Goal: Find specific page/section: Find specific page/section

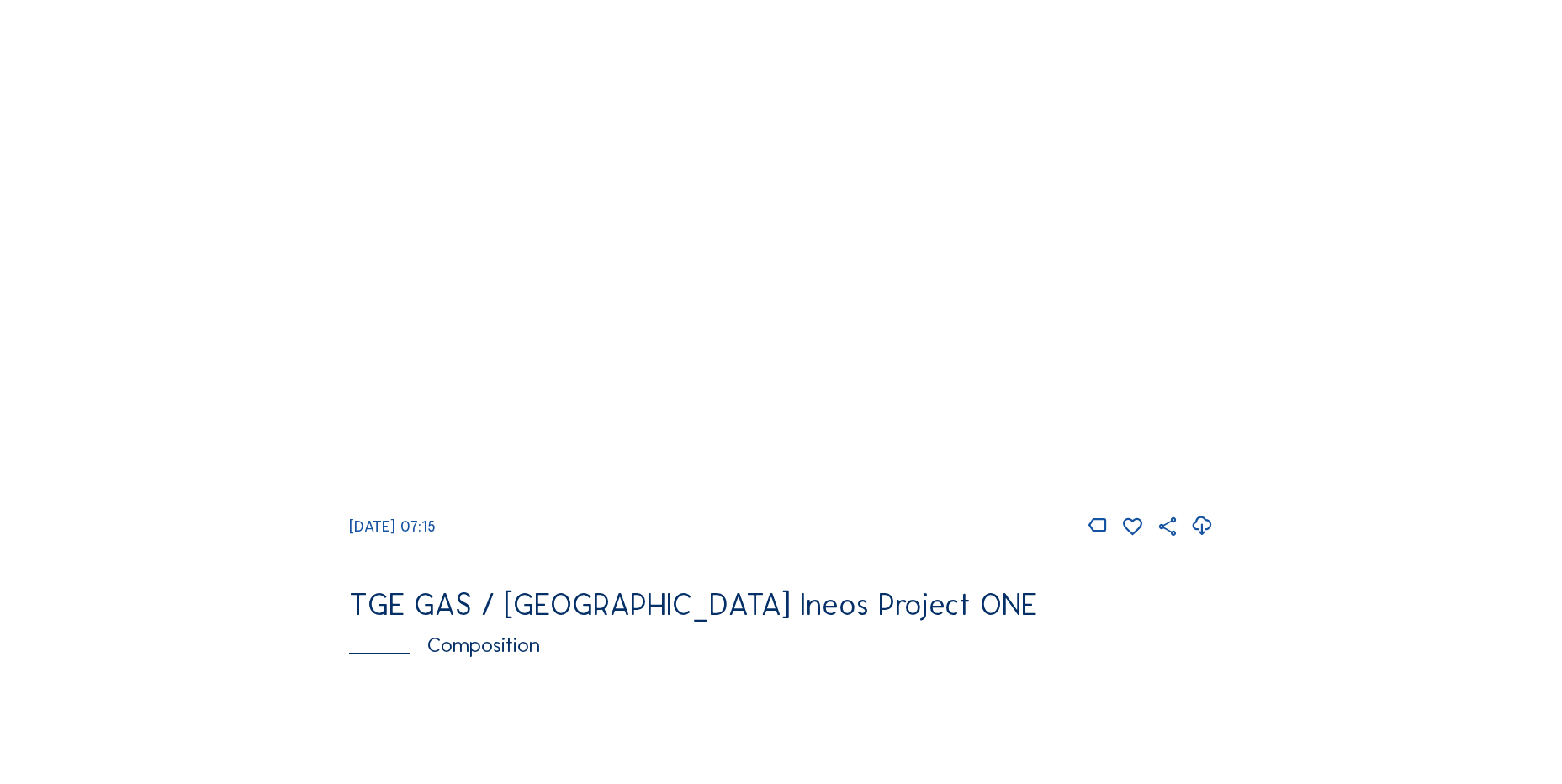
scroll to position [1513, 0]
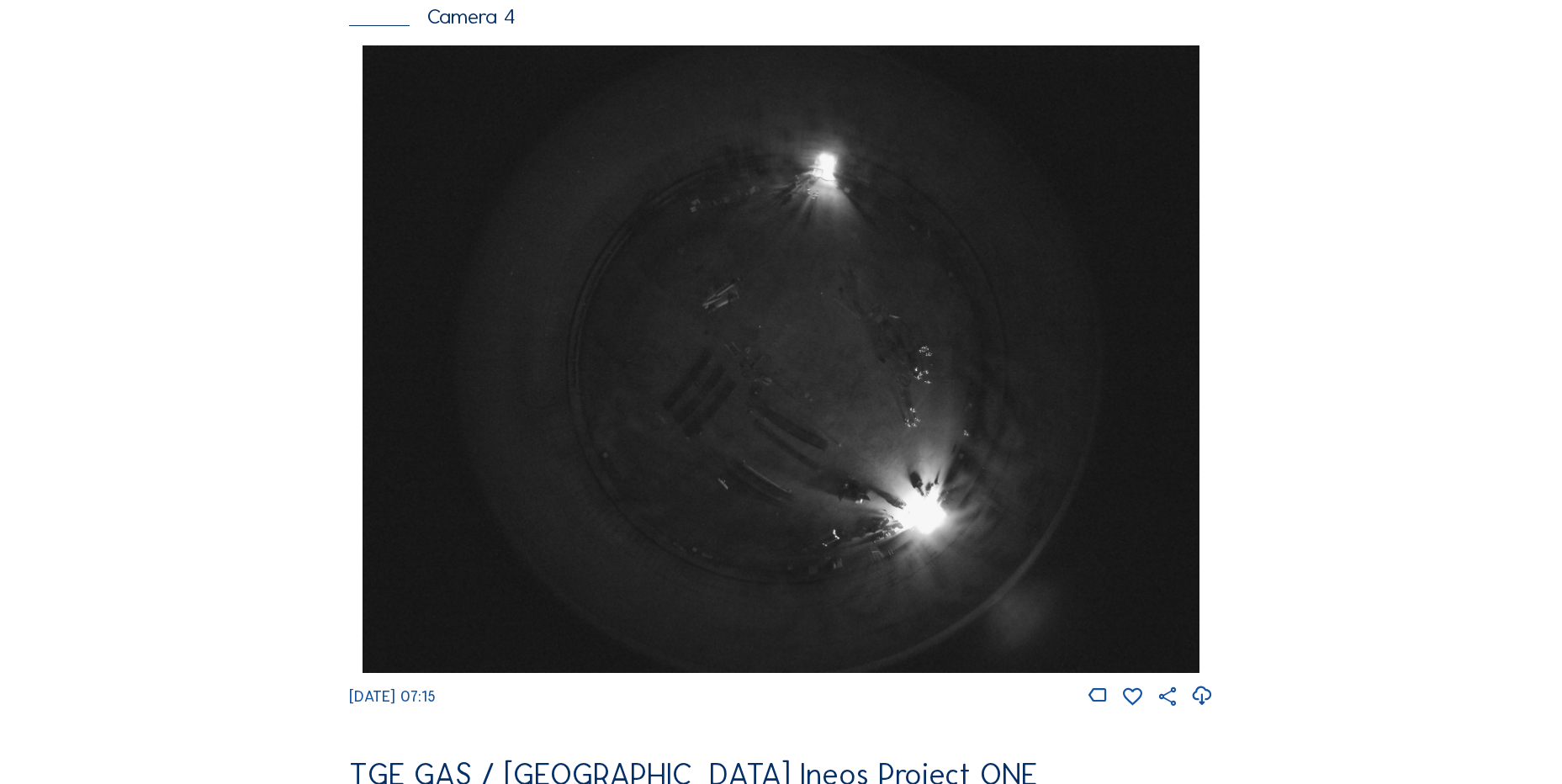
click at [1200, 710] on icon at bounding box center [1201, 695] width 22 height 28
click at [639, 423] on img at bounding box center [780, 359] width 836 height 628
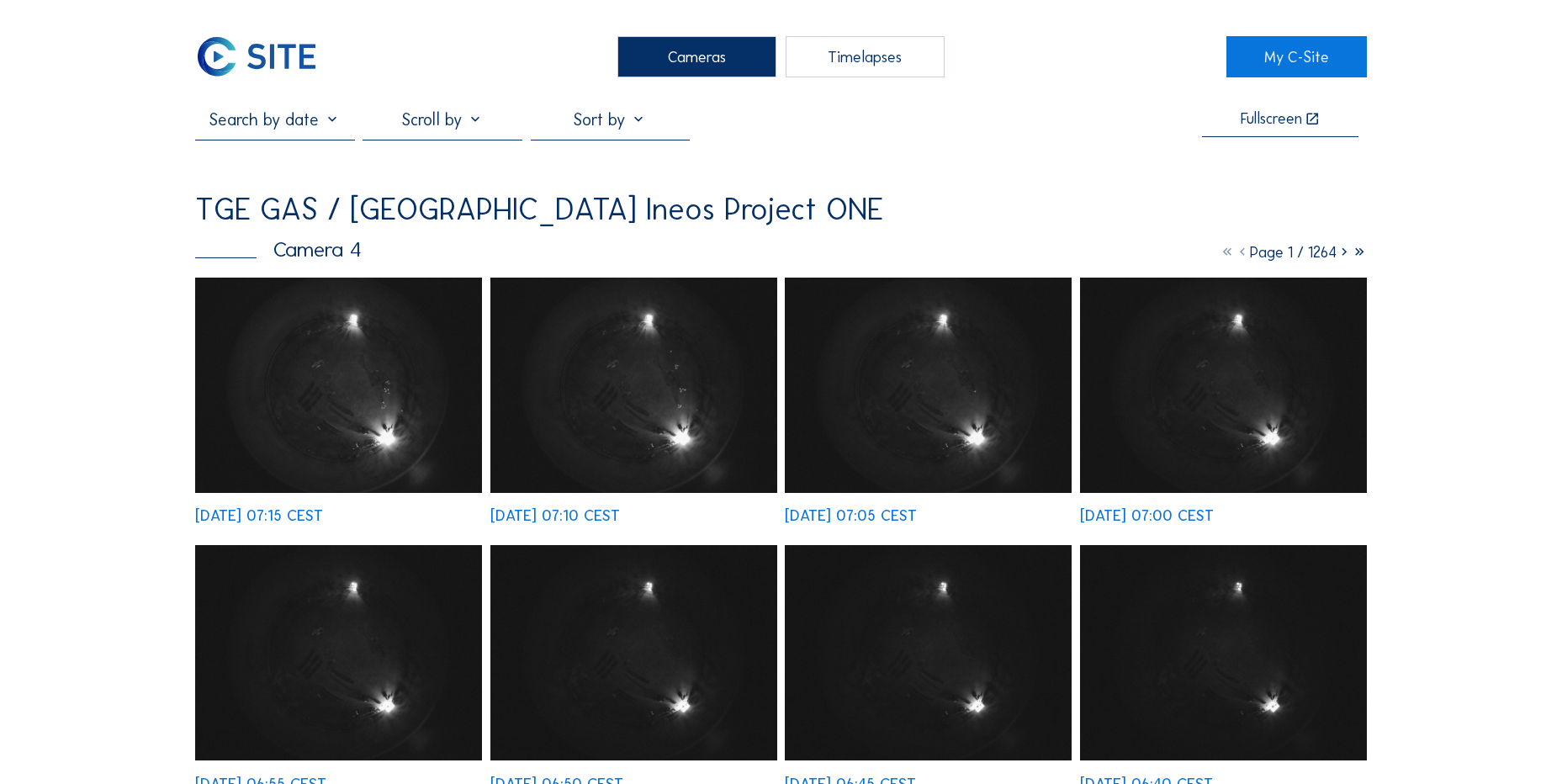
click at [334, 417] on img at bounding box center [338, 384] width 287 height 215
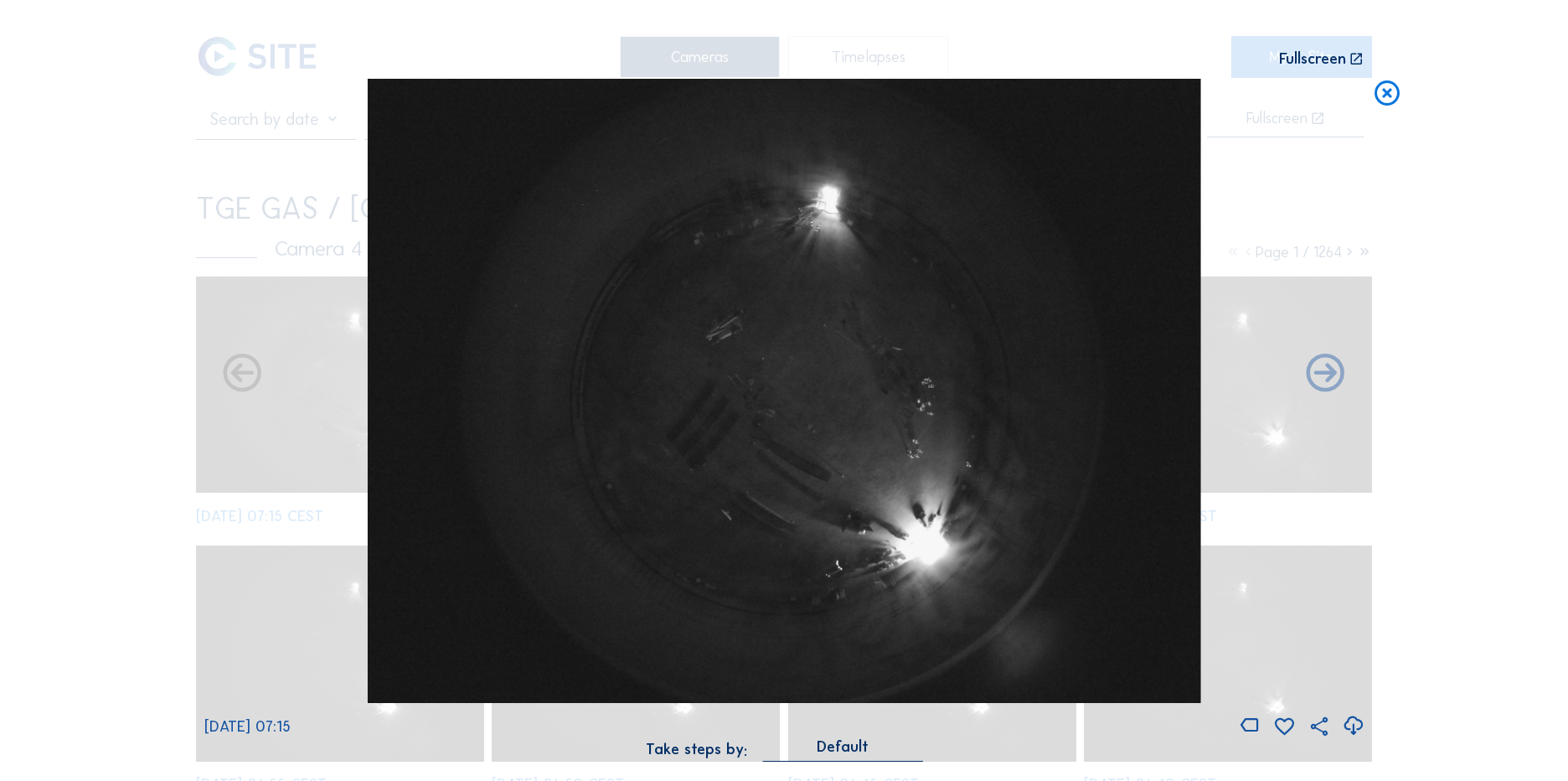
click at [1375, 106] on icon at bounding box center [1387, 94] width 30 height 31
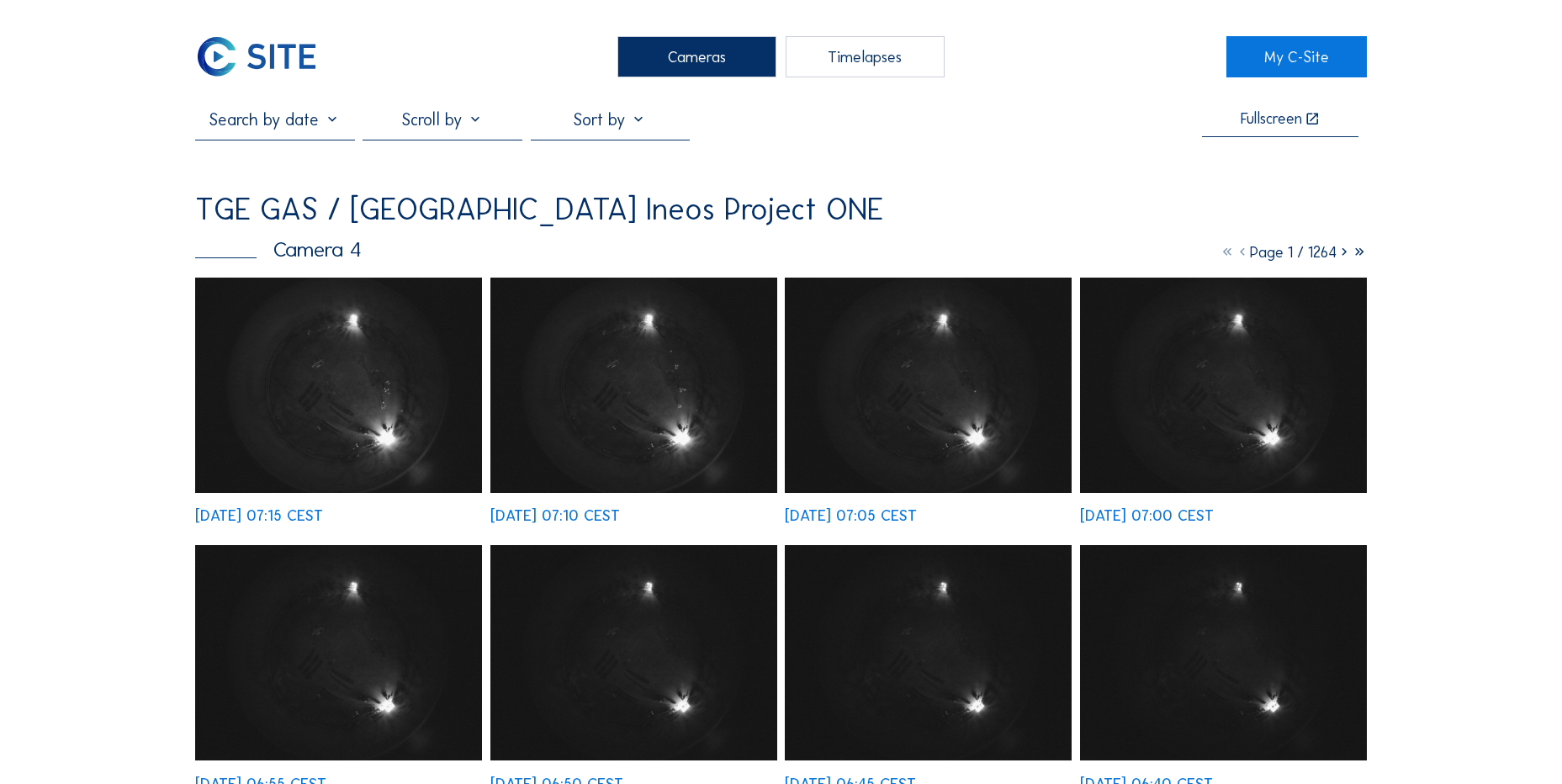
click at [272, 66] on img at bounding box center [256, 56] width 122 height 41
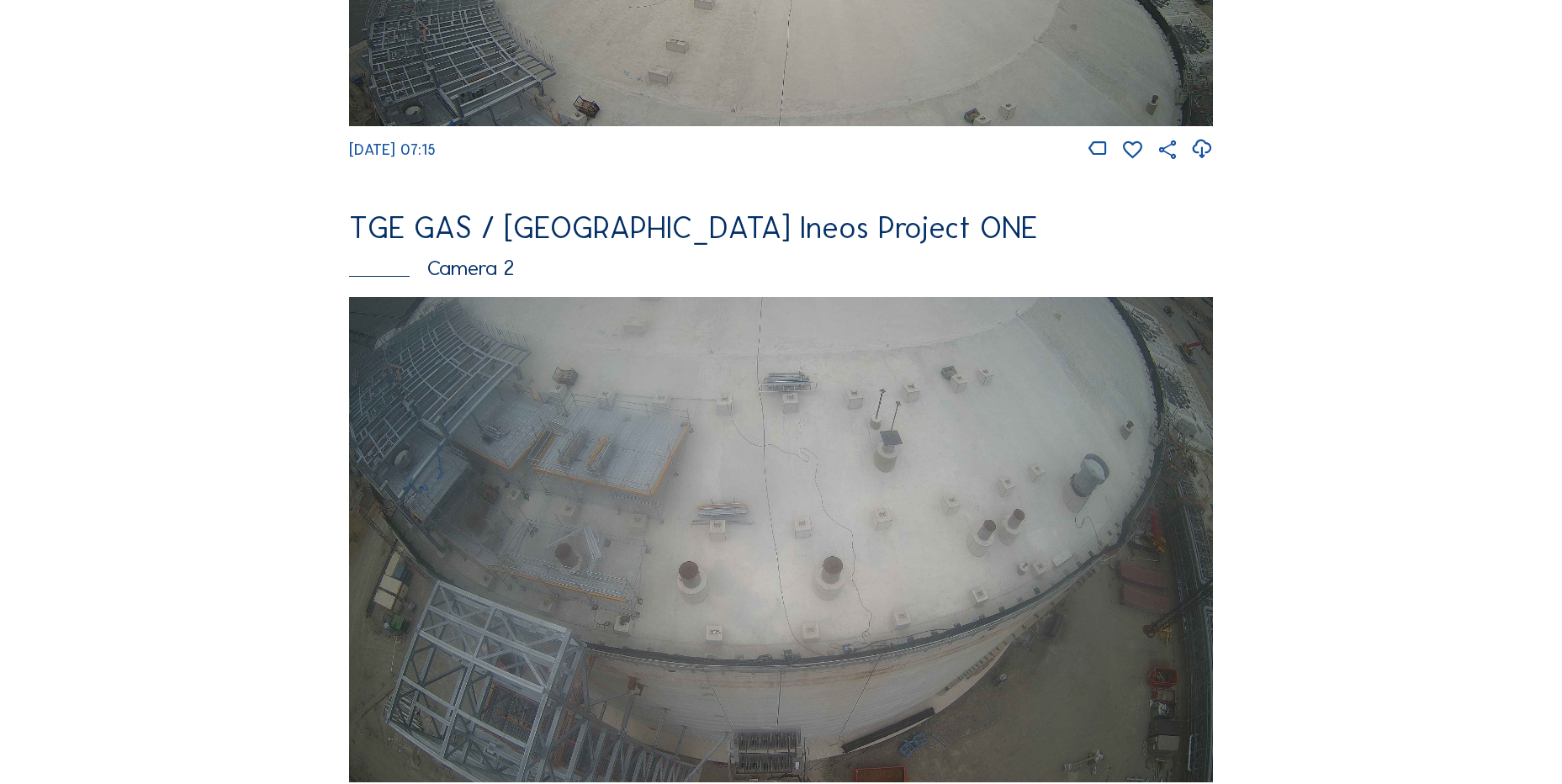
scroll to position [757, 0]
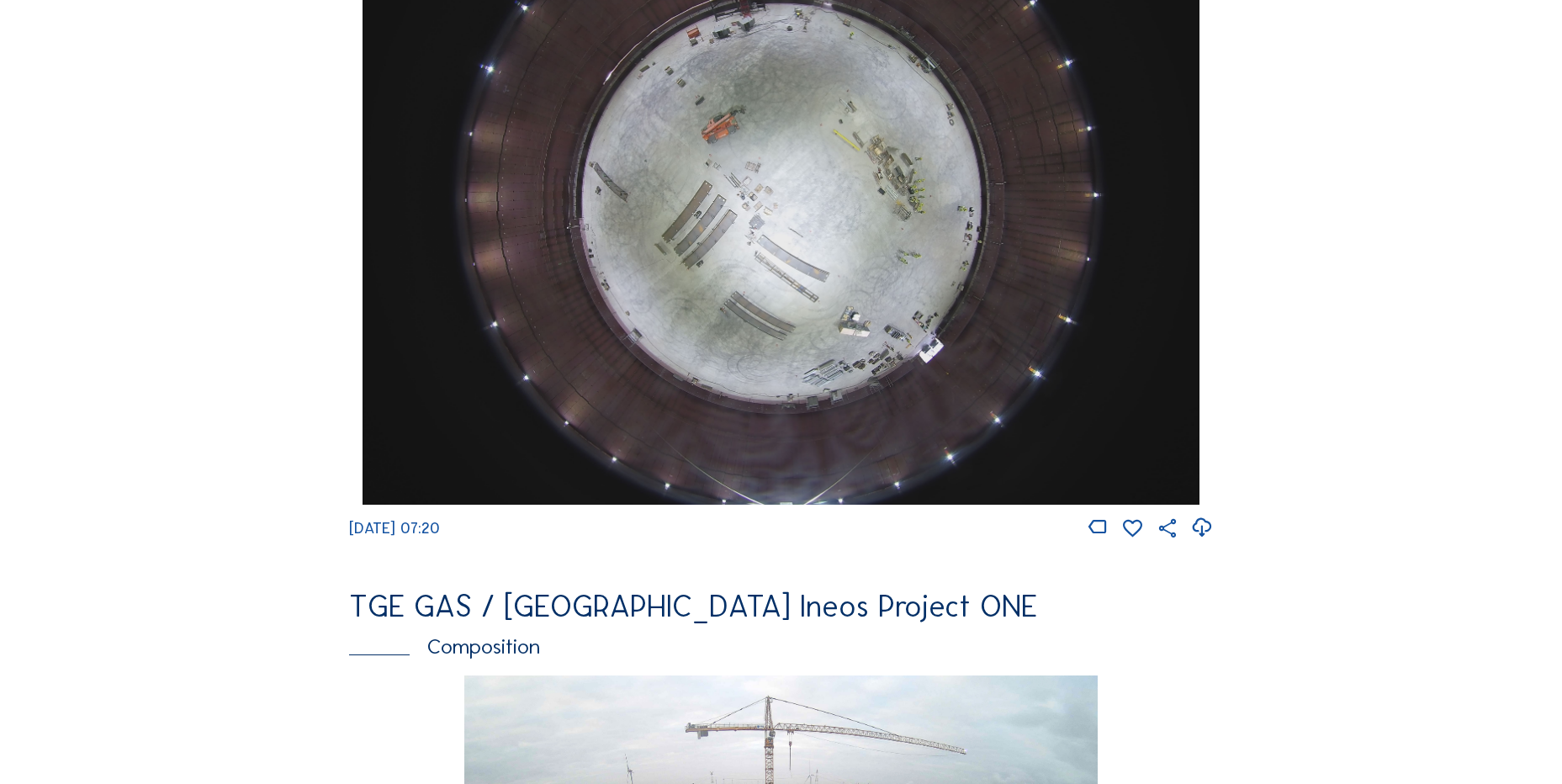
scroll to position [1513, 0]
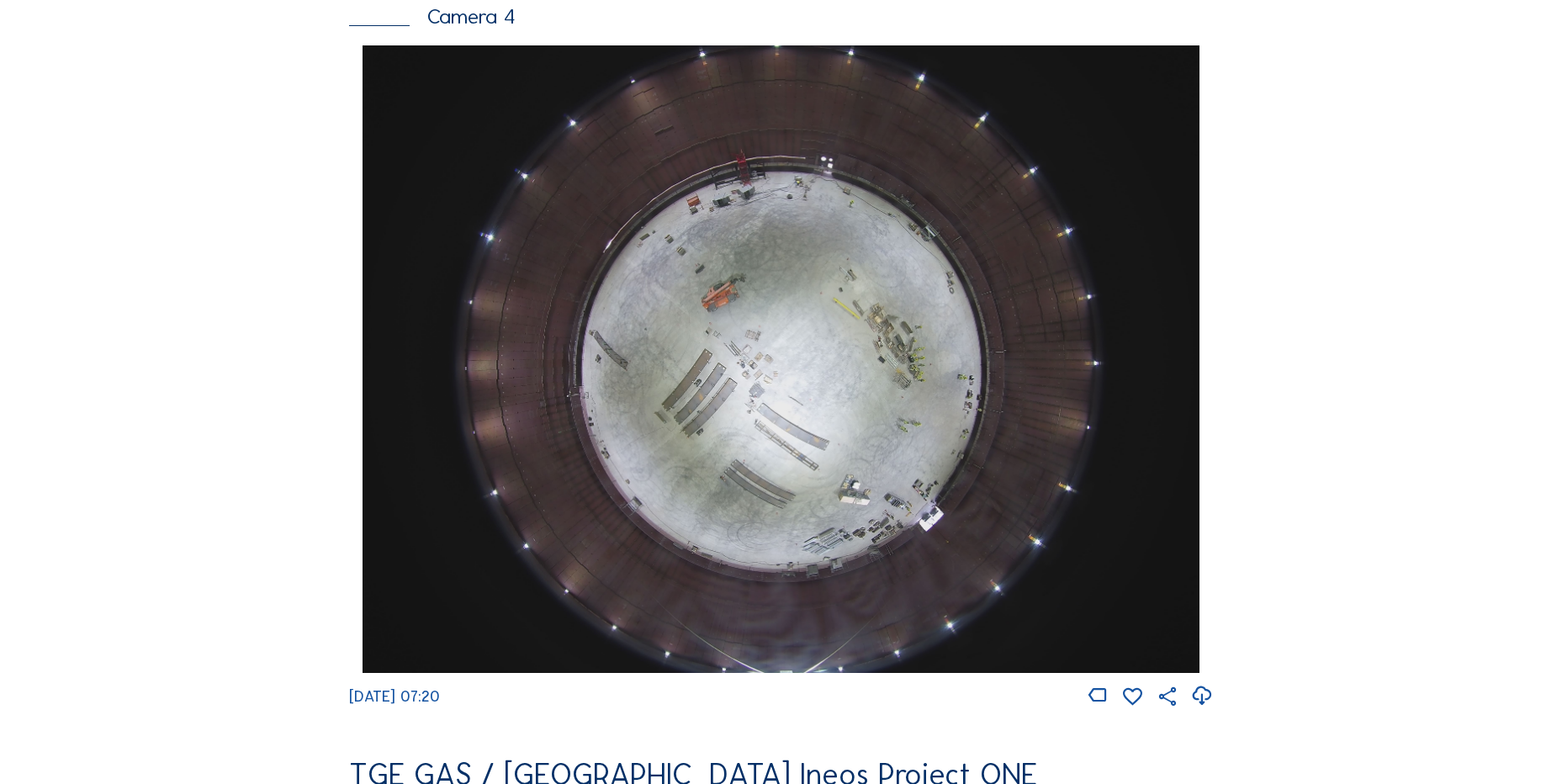
click at [1203, 710] on icon at bounding box center [1201, 695] width 22 height 28
